Goal: Task Accomplishment & Management: Manage account settings

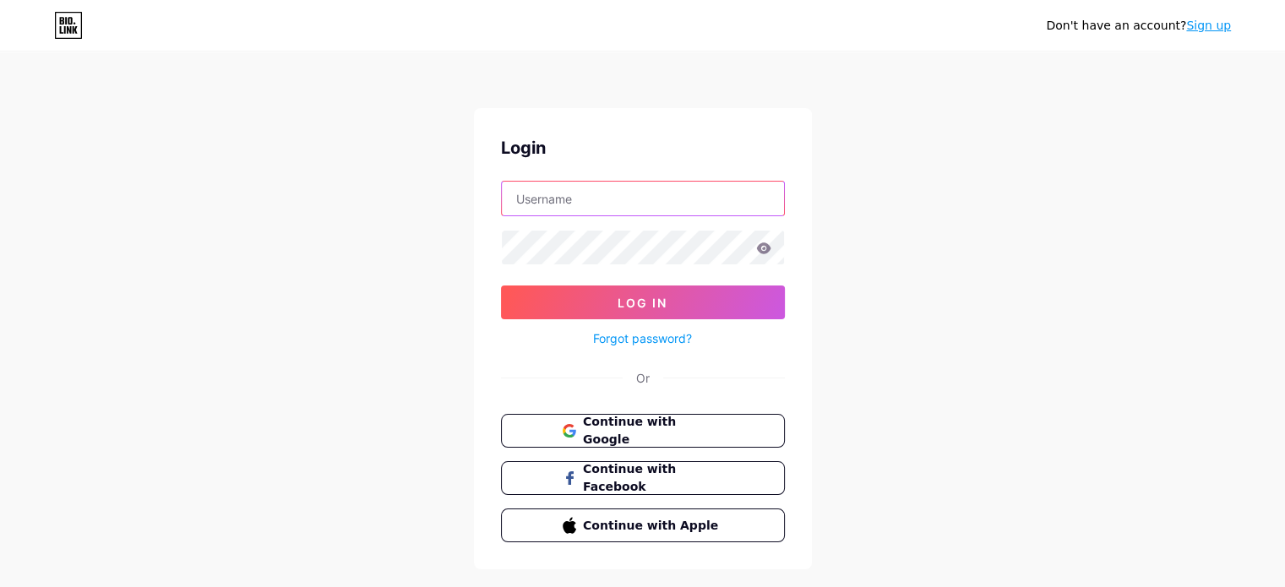
type input "sarah.mae.abuhan@minebeamitsumi.com.ph"
click at [81, 401] on div "Don't have an account? Sign up Login sarah.mae.abuhan@minebeamitsumi.com.ph Log…" at bounding box center [642, 312] width 1285 height 624
type input "[PERSON_NAME][EMAIL_ADDRESS][PERSON_NAME][DOMAIN_NAME]"
click at [770, 245] on icon at bounding box center [763, 249] width 15 height 12
click at [771, 248] on icon at bounding box center [763, 249] width 15 height 12
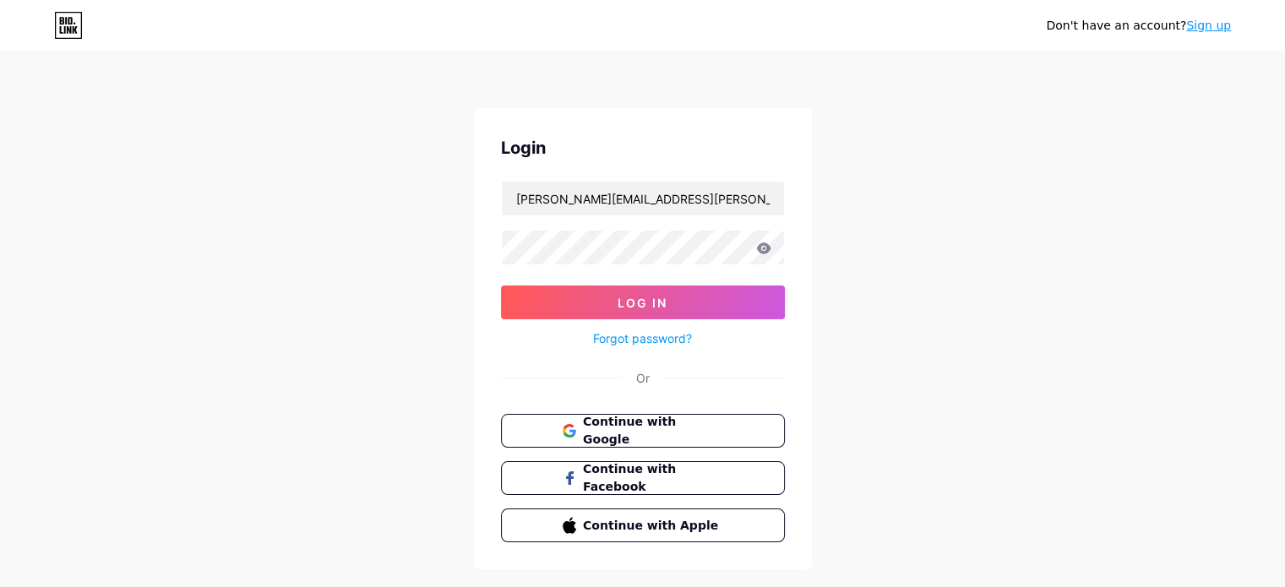
click at [767, 247] on icon at bounding box center [763, 248] width 14 height 11
click at [701, 300] on button "Log In" at bounding box center [643, 303] width 284 height 34
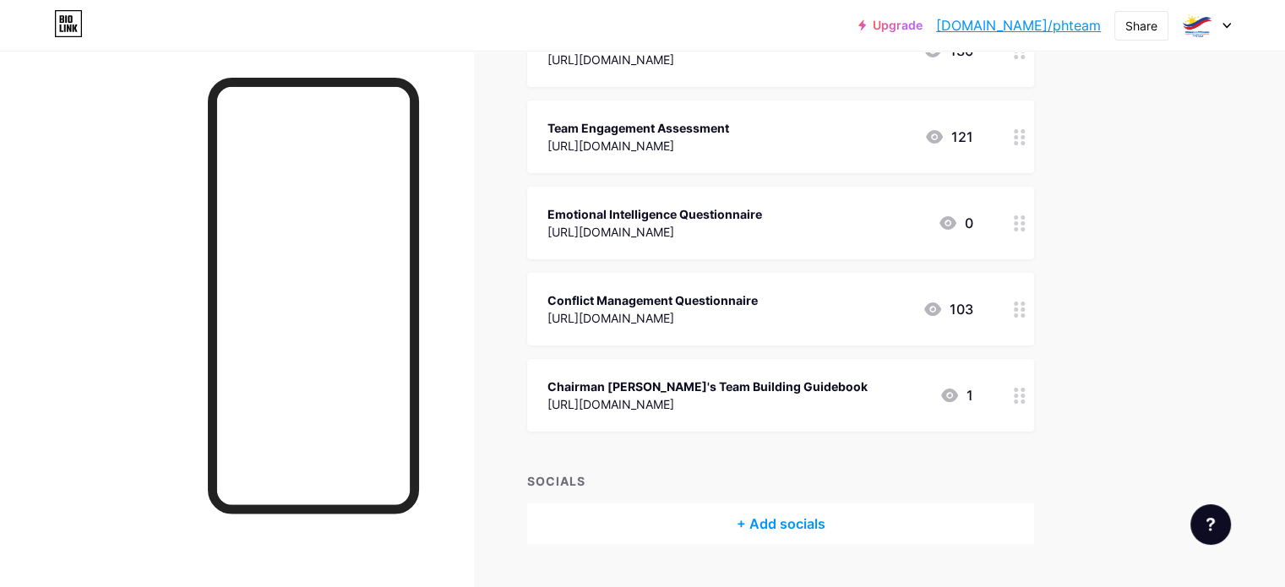
scroll to position [225, 0]
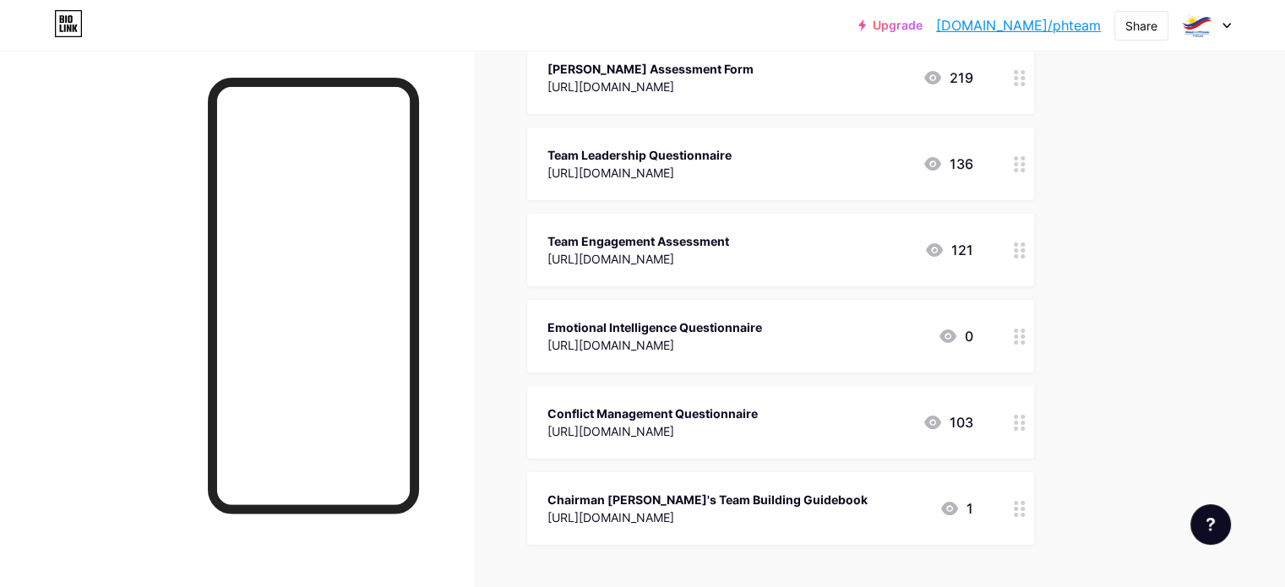
click at [473, 361] on div at bounding box center [236, 344] width 473 height 587
click at [553, 170] on div "Links Posts Design Subscribers NEW Stats Settings + ADD LINK + ADD EMBED + Add …" at bounding box center [552, 284] width 1105 height 916
